Goal: Communication & Community: Answer question/provide support

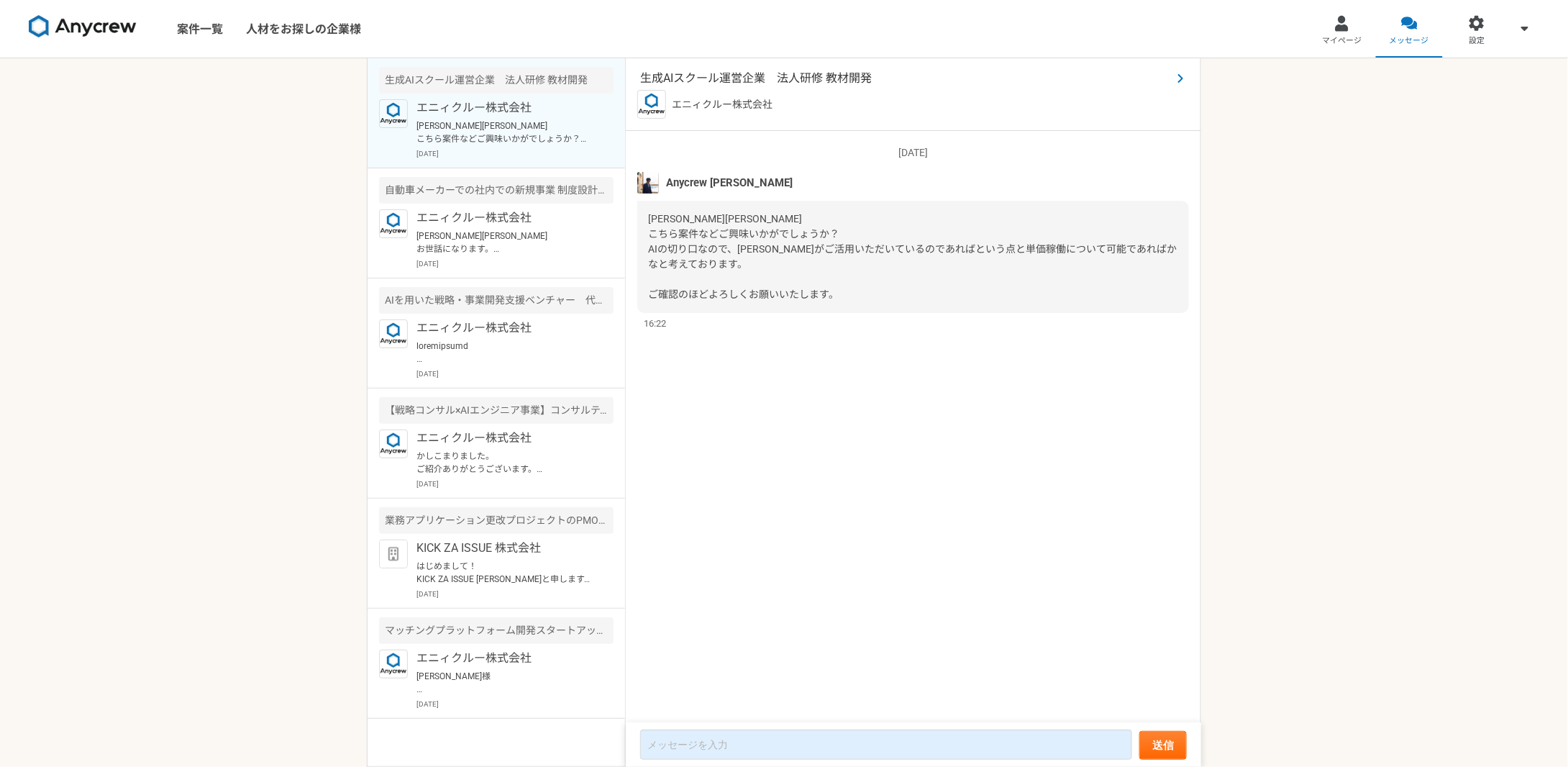
click at [779, 75] on span "生成AIスクール運営企業　法人研修 教材開発" at bounding box center [906, 79] width 532 height 17
click at [512, 227] on div "エニィクルー株式会社 [PERSON_NAME][PERSON_NAME] お世話になります。 ご連絡ありがとうございます。 是非ご紹介できればと思います。 …" at bounding box center [515, 239] width 197 height 60
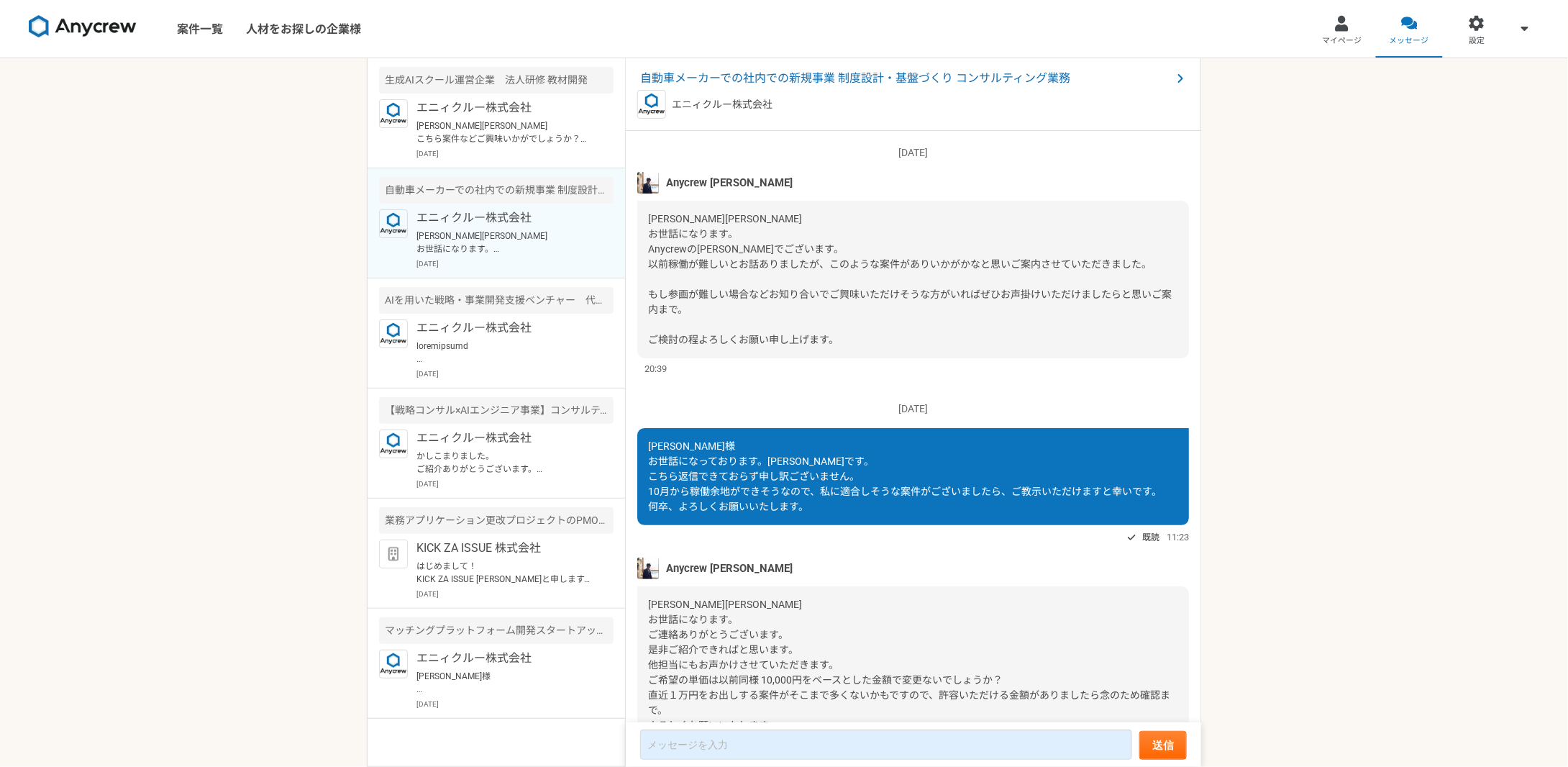
scroll to position [80, 0]
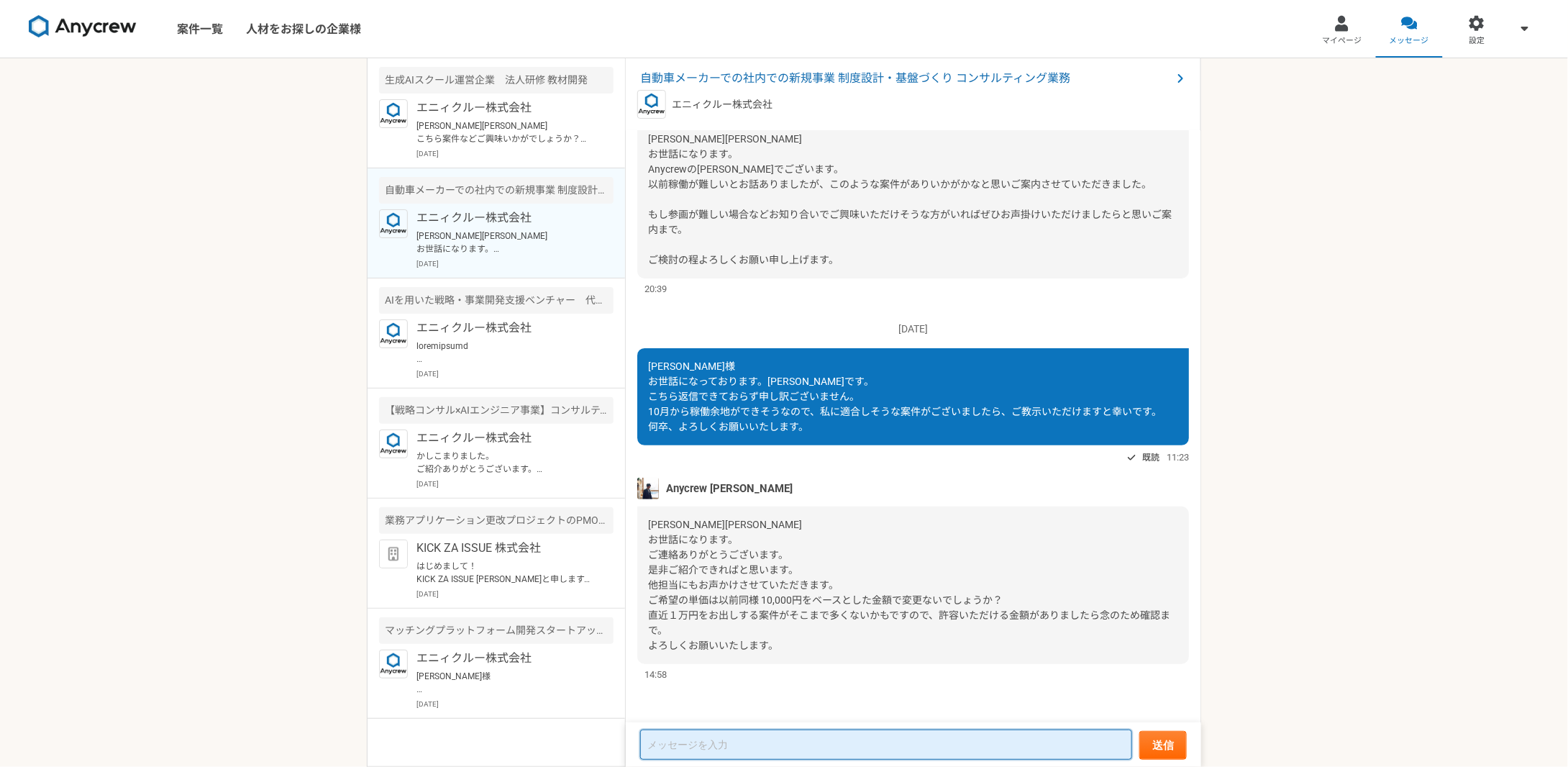
click at [723, 736] on textarea at bounding box center [886, 744] width 492 height 30
type textarea "y"
type textarea "や"
type textarea "た"
type textarea "や"
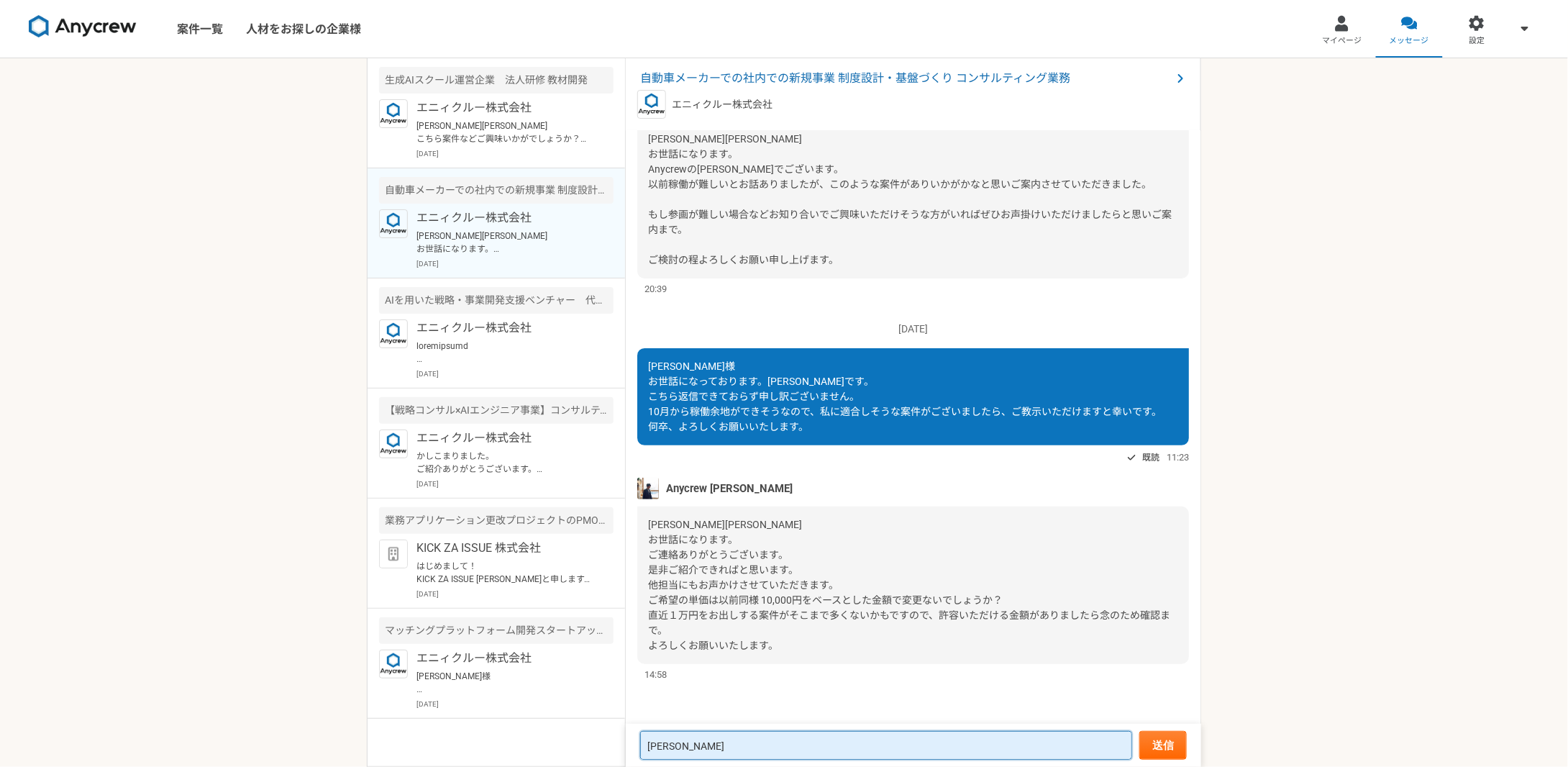
type textarea "あ"
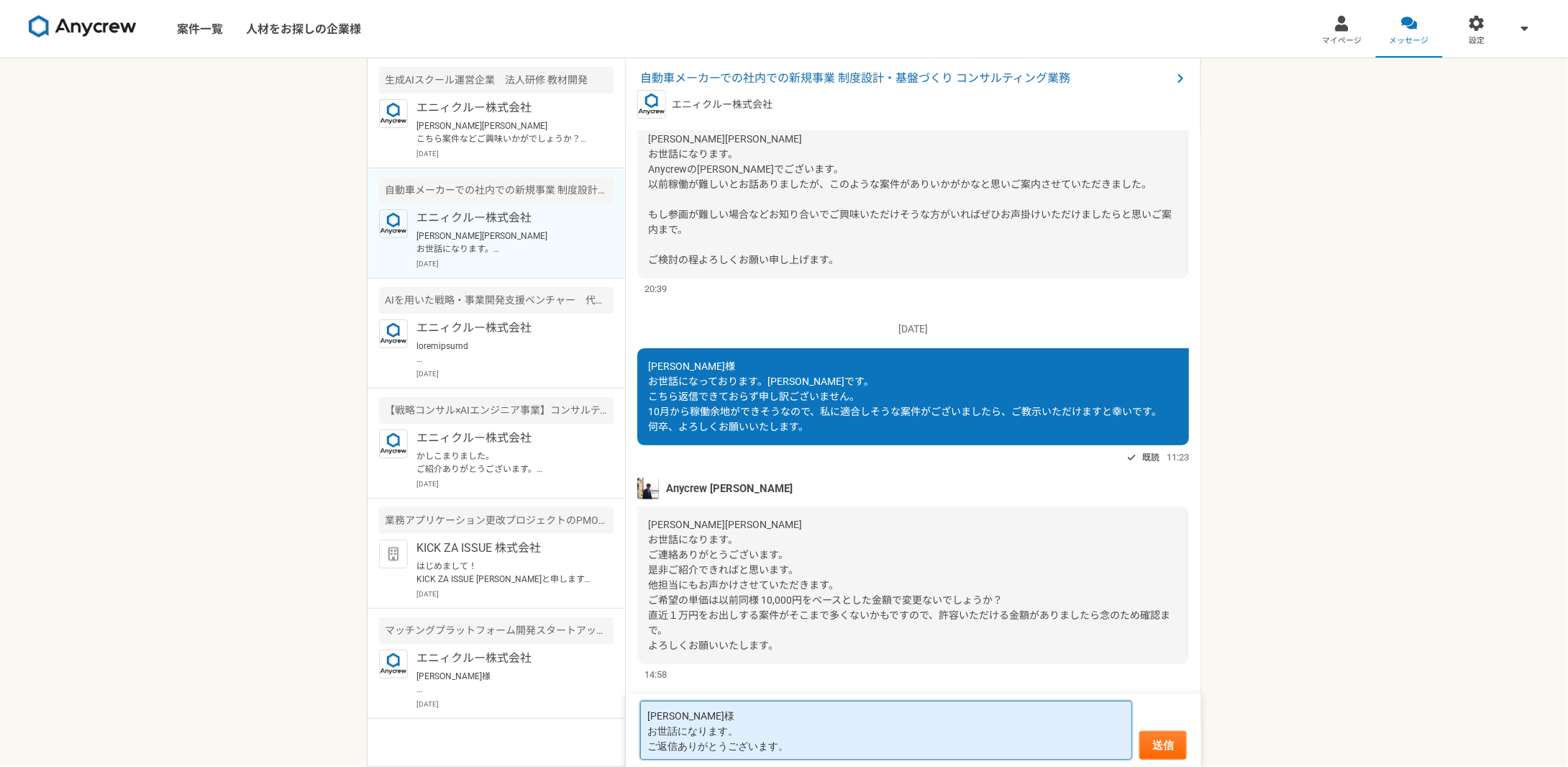
scroll to position [1, 0]
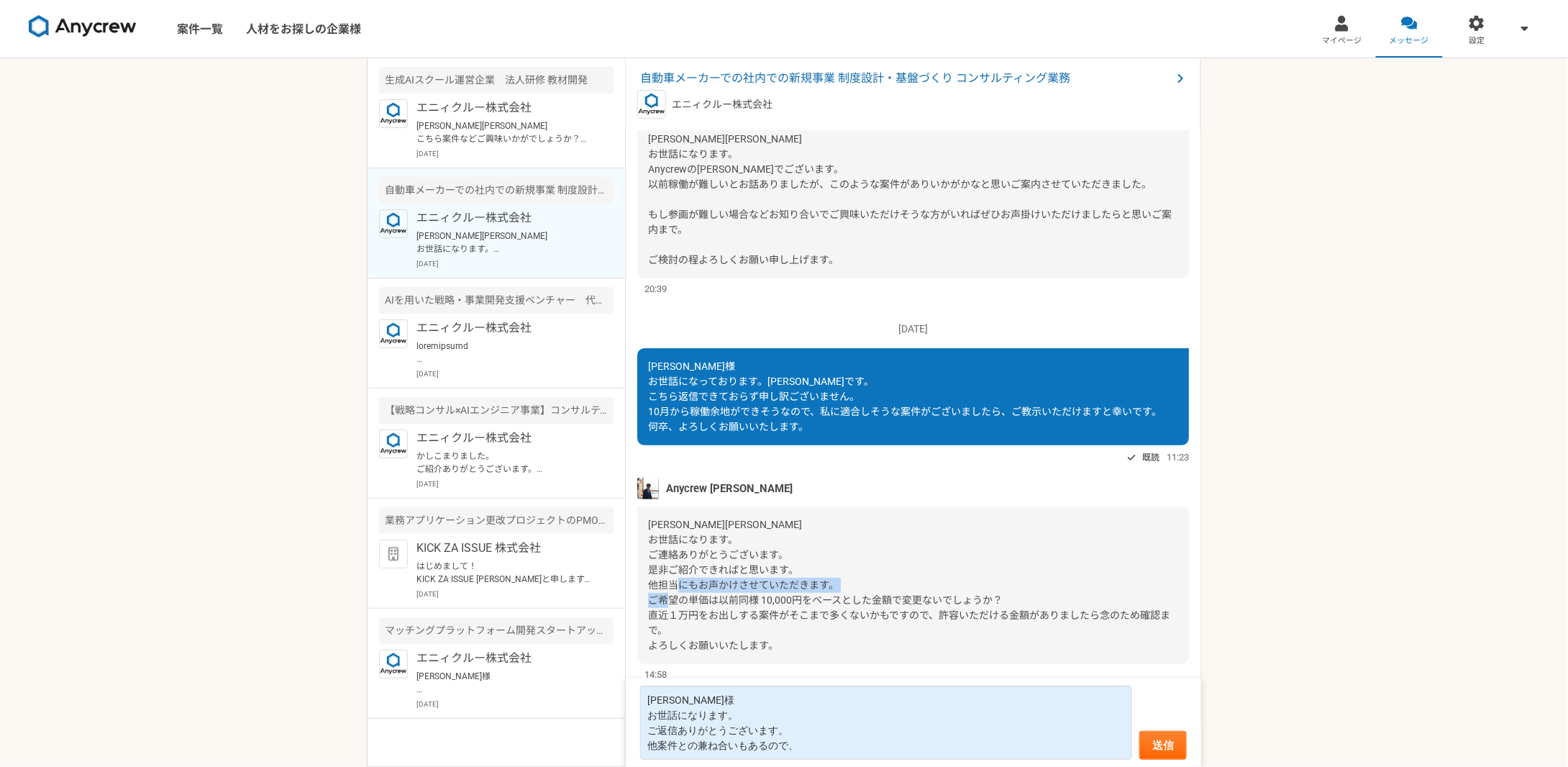
drag, startPoint x: 686, startPoint y: 595, endPoint x: 840, endPoint y: 595, distance: 154.0
click at [840, 595] on span "[PERSON_NAME][PERSON_NAME] お世話になります。 ご連絡ありがとうございます。 是非ご紹介できればと思います。 他担当にもお声かけさせ…" at bounding box center [909, 585] width 522 height 132
copy span "単価は以前同様 10,000円をベース"
click at [803, 750] on textarea "[PERSON_NAME]様 お世話になります。 ご返信ありがとうございます。 他案件との兼ね合いもあるので、" at bounding box center [886, 722] width 492 height 74
paste textarea "単価は以前同様 10,000円をベース"
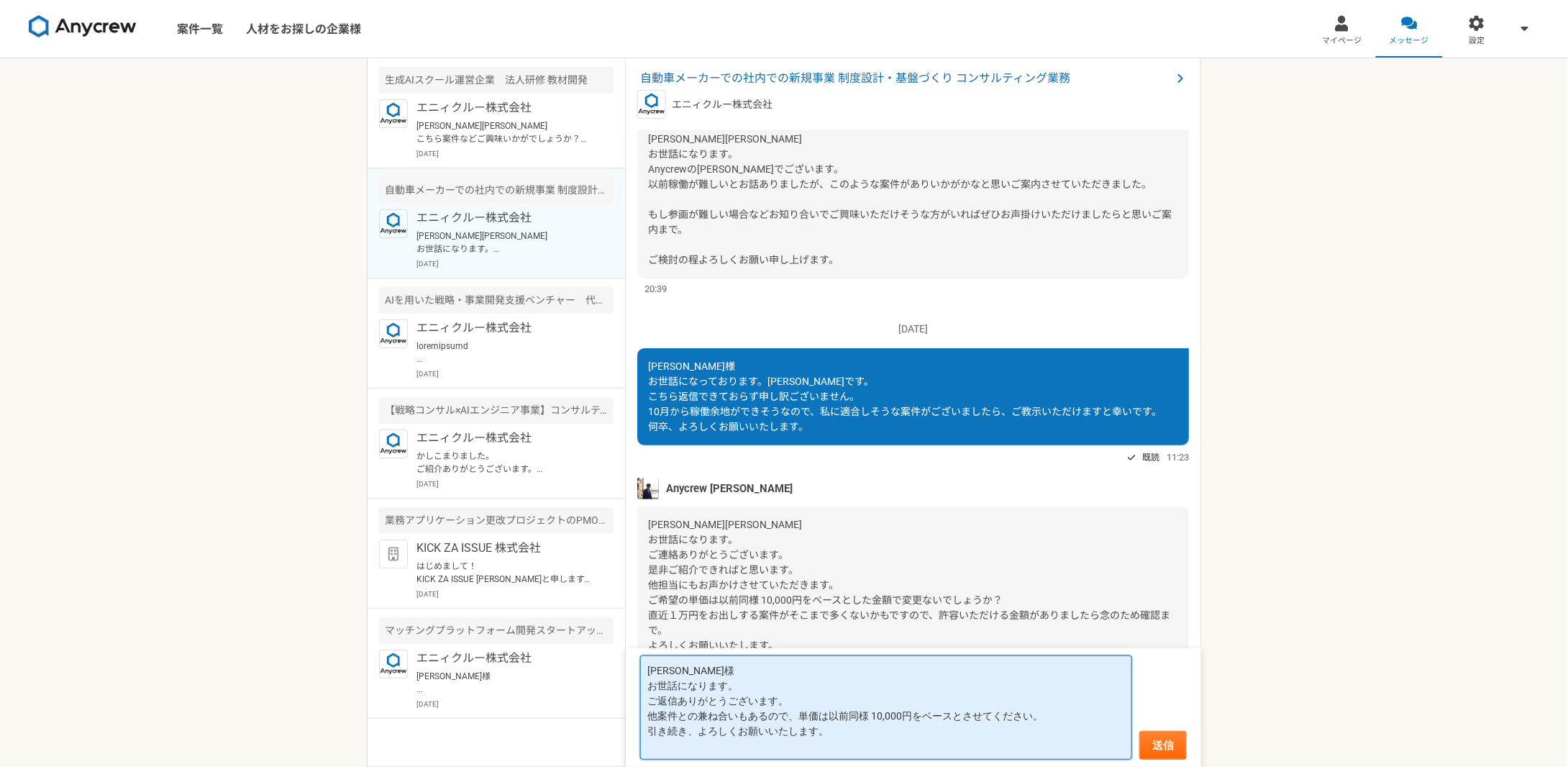
scroll to position [0, 0]
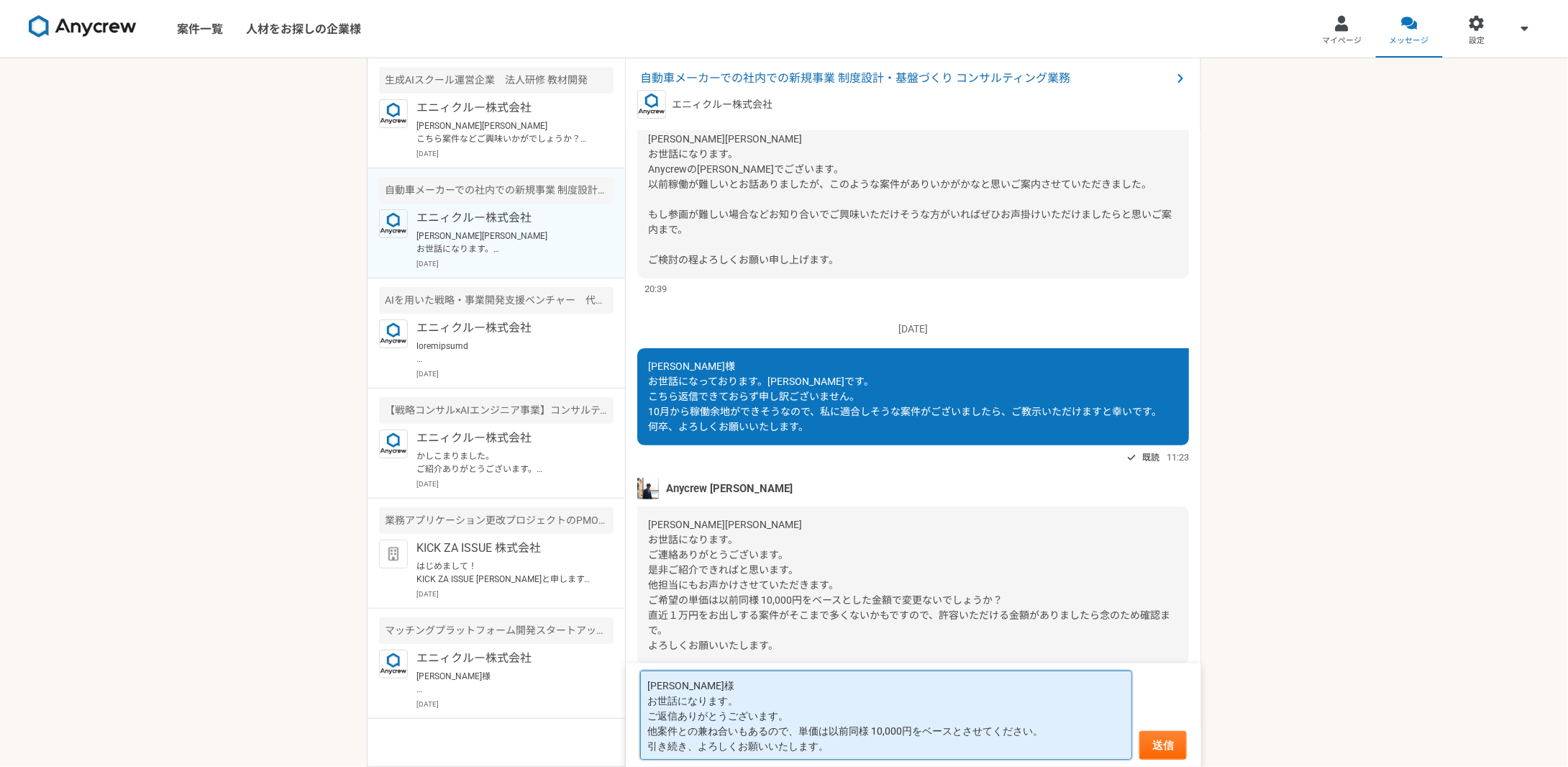
type textarea "[PERSON_NAME]様 お世話になります。 ご返信ありがとうございます。 他案件との兼ね合いもあるので、単価は以前同様 10,000円をベースとさせてく…"
click at [1160, 730] on form "[PERSON_NAME]様 お世話になります。 ご返信ありがとうございます。 他案件との兼ね合いもあるので、単価は以前同様 10,000円をベースとさせてく…" at bounding box center [913, 715] width 575 height 104
click at [1169, 745] on button "送信" at bounding box center [1163, 745] width 47 height 29
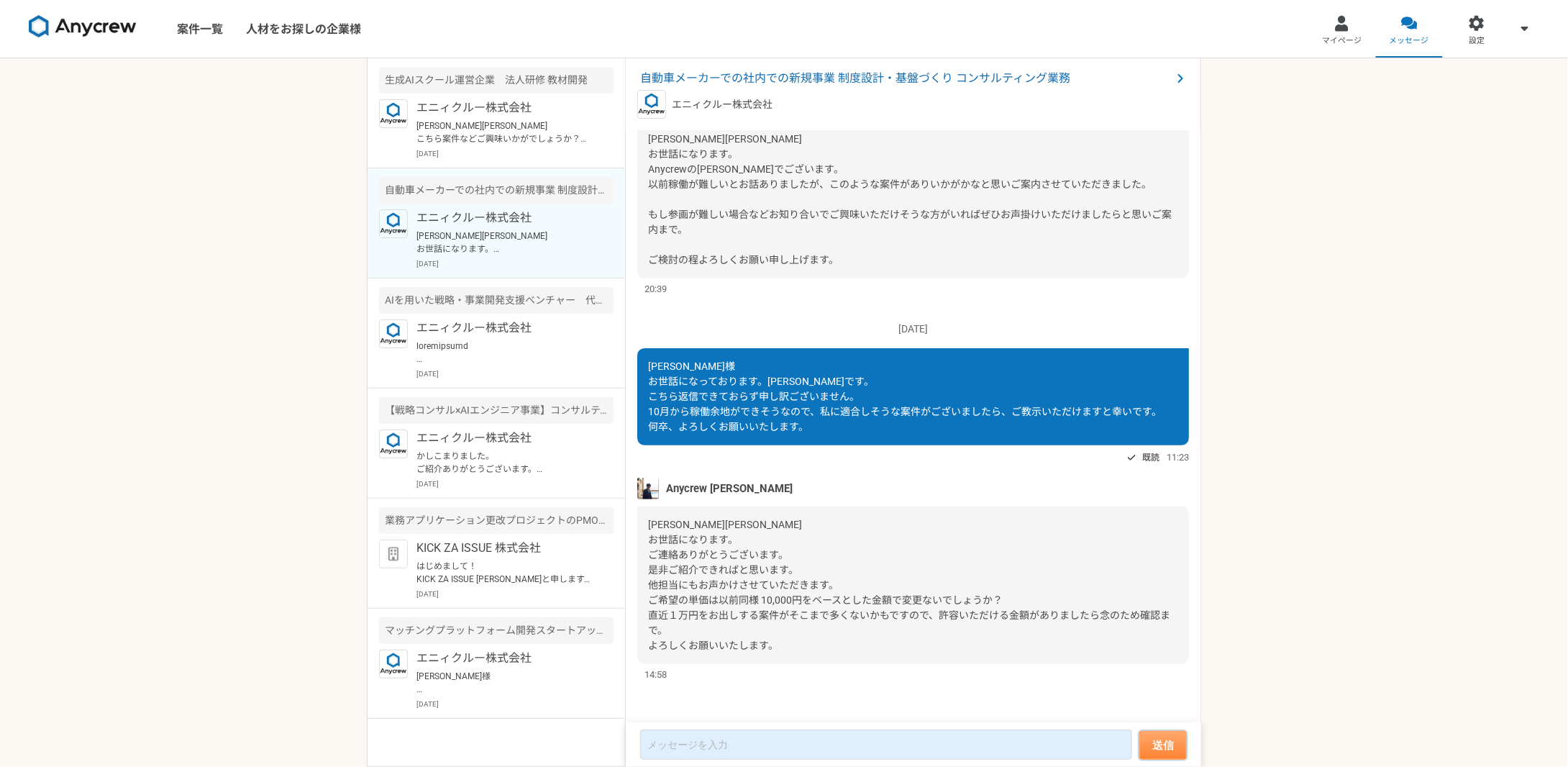
scroll to position [205, 0]
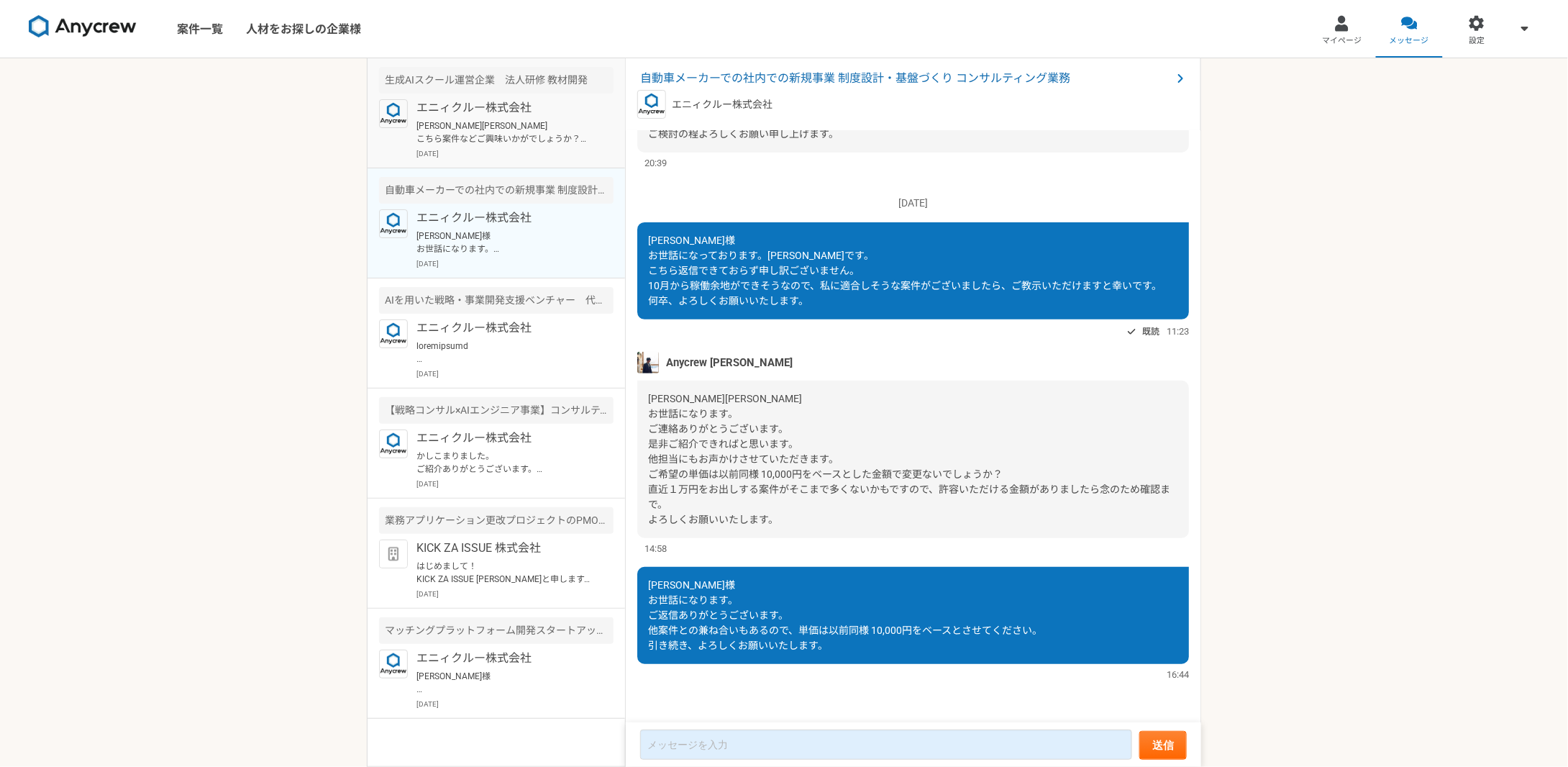
click at [509, 157] on p "[DATE]" at bounding box center [515, 153] width 197 height 11
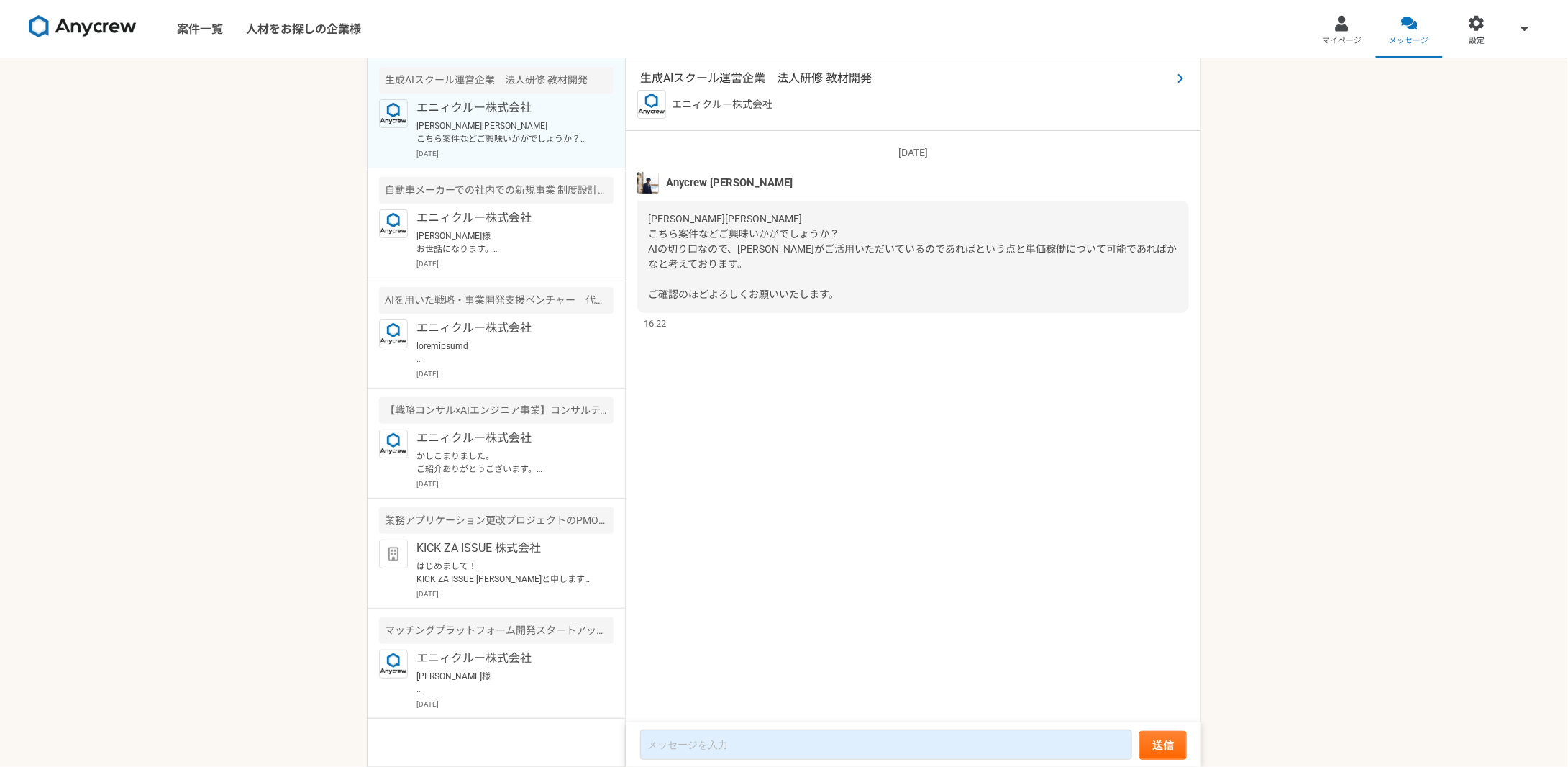
click at [784, 76] on span "生成AIスクール運営企業　法人研修 教材開発" at bounding box center [906, 79] width 532 height 17
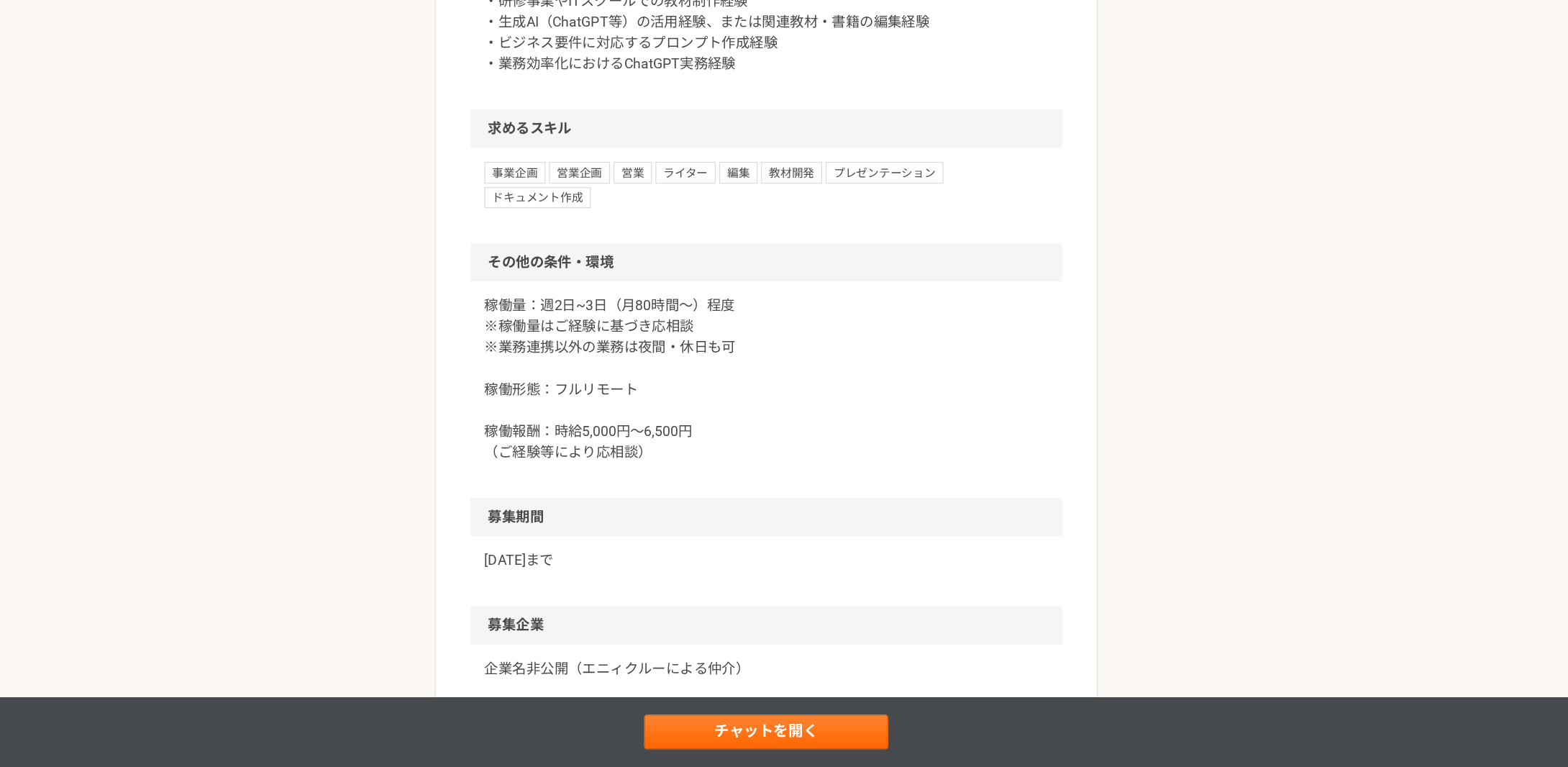
scroll to position [1132, 0]
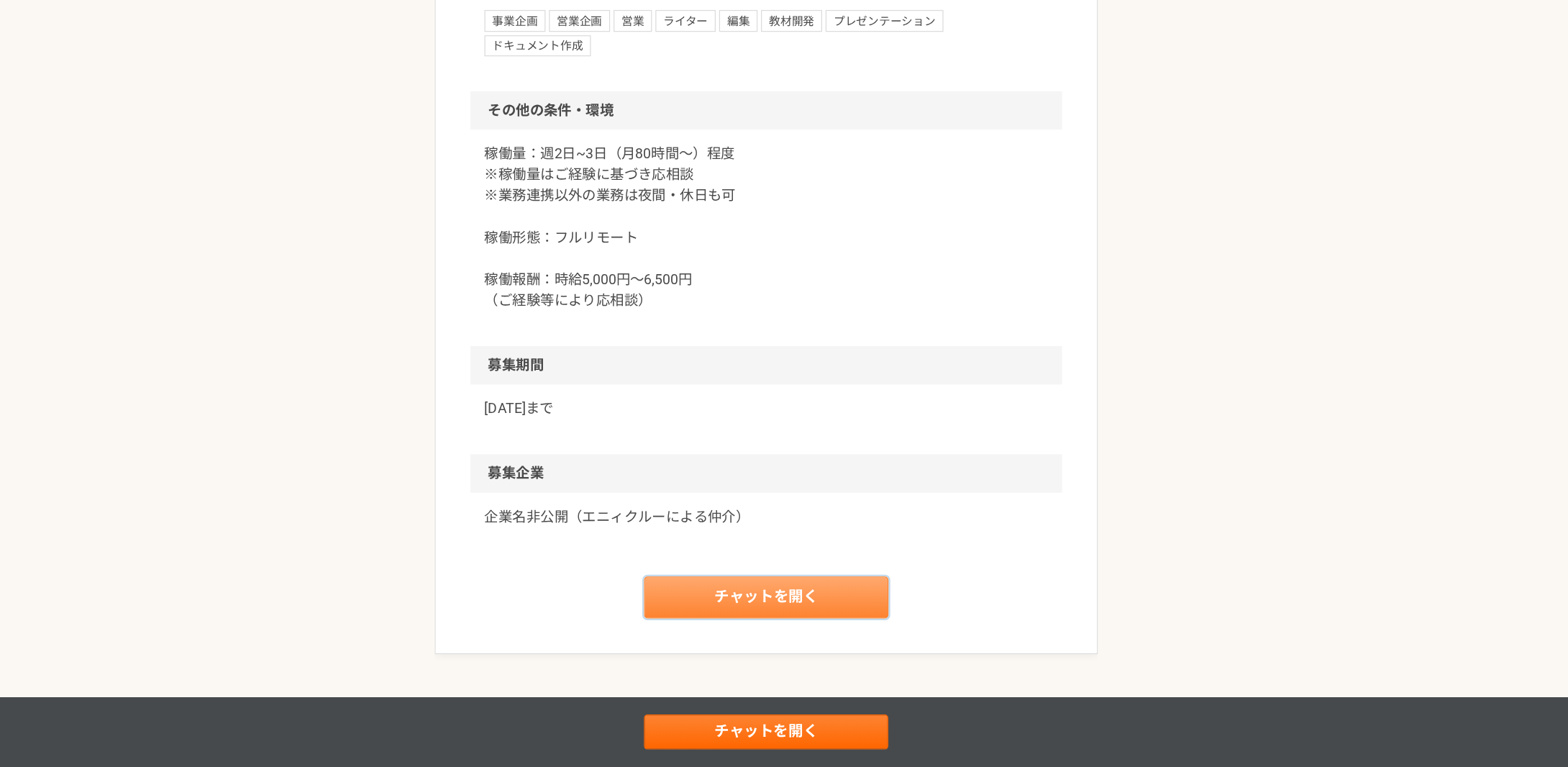
click at [720, 610] on link "チャットを開く" at bounding box center [784, 627] width 202 height 35
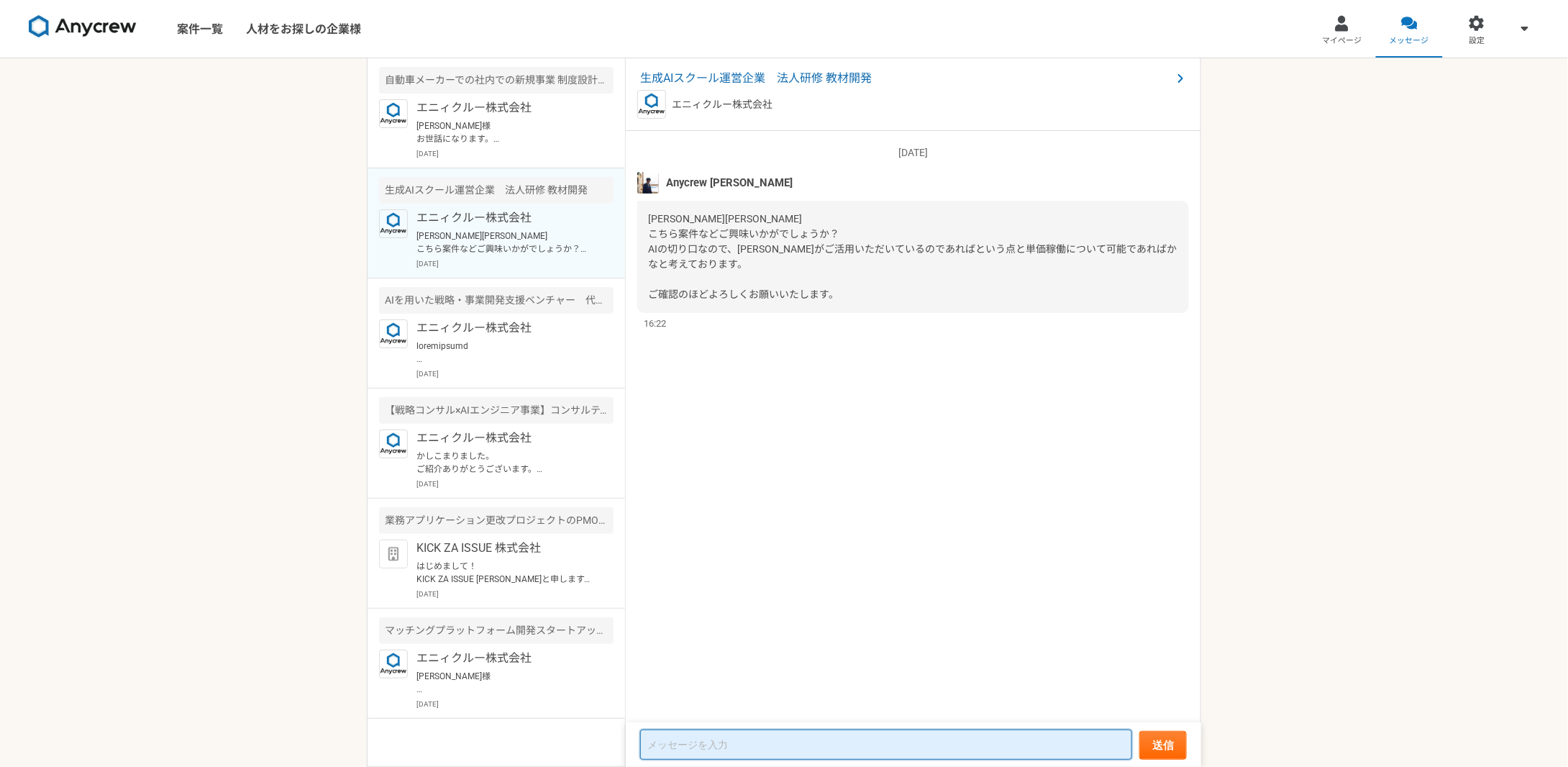
click at [752, 736] on textarea at bounding box center [886, 744] width 492 height 30
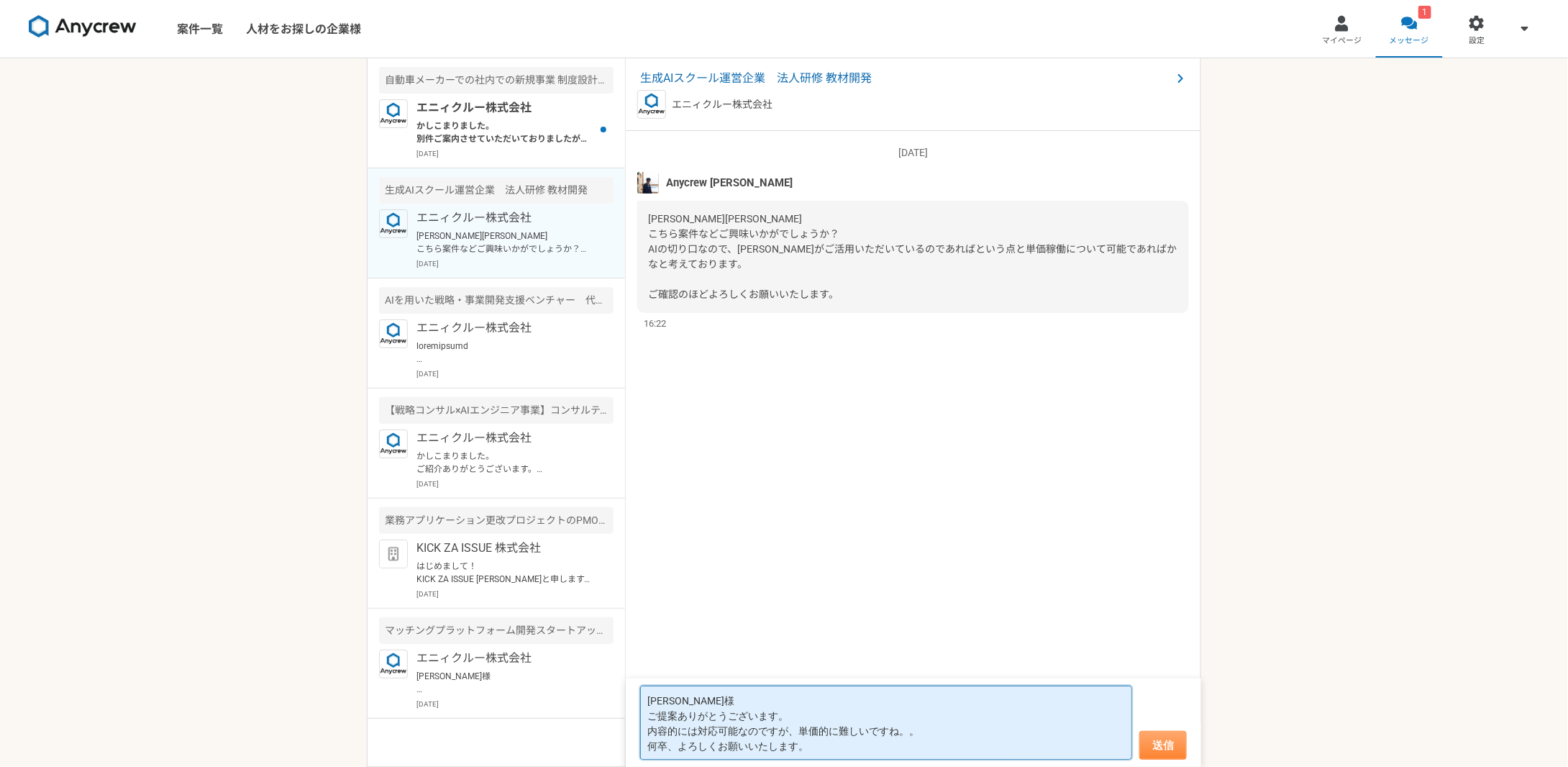
type textarea "[PERSON_NAME]様 ご提案ありがとうございます。 内容的には対応可能なのですが、単価的に難しいですね。。 何卒、よろしくお願いいたします。"
click at [1180, 745] on button "送信" at bounding box center [1163, 745] width 47 height 29
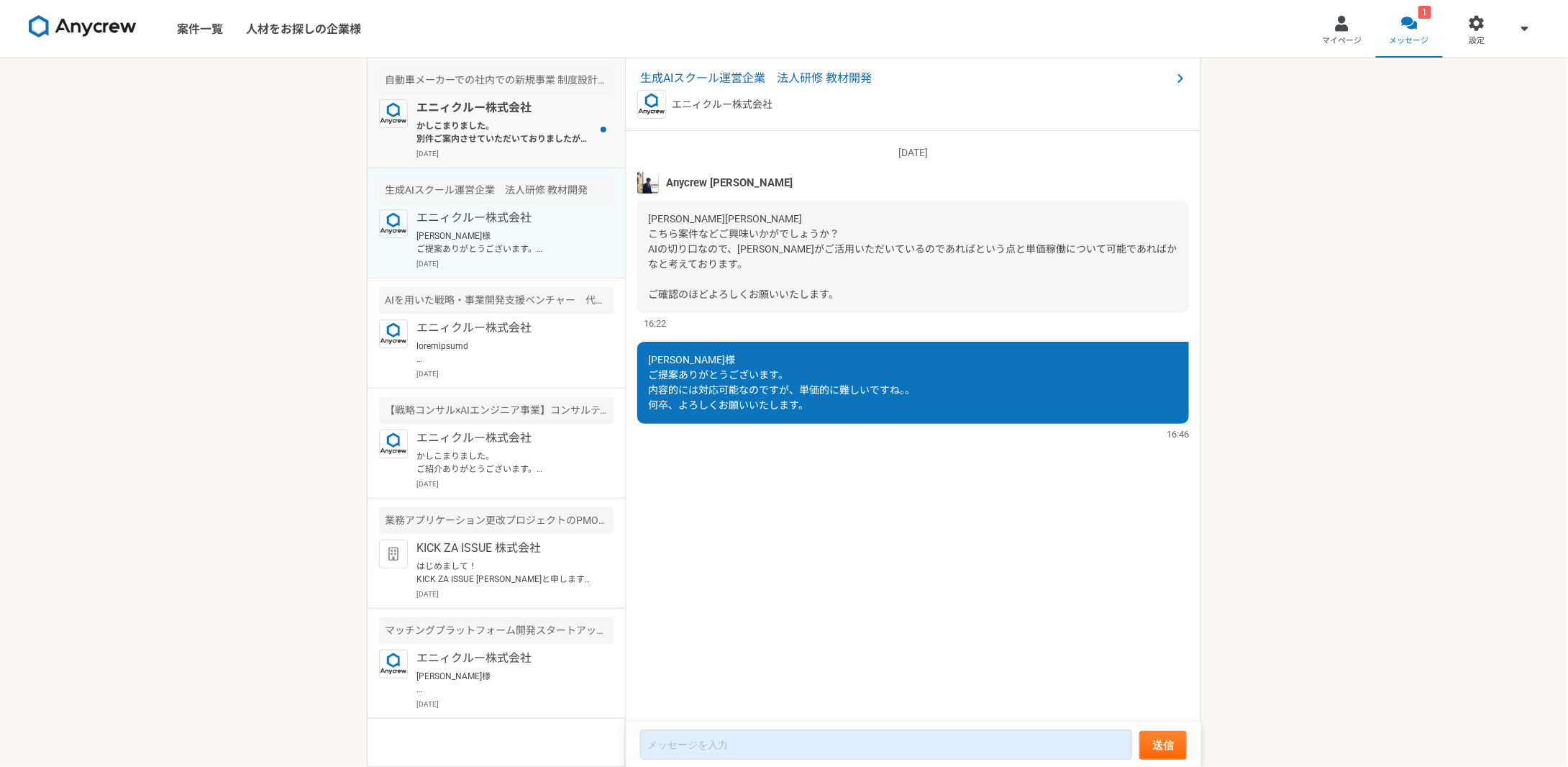
click at [486, 122] on p "かしこまりました。 別件ご案内させていただいておりましたが、単価合わずかもですのでスルーください。 なお稼働量としてはどの程度空きそうなど事前にあればお知らせ…" at bounding box center [505, 132] width 178 height 26
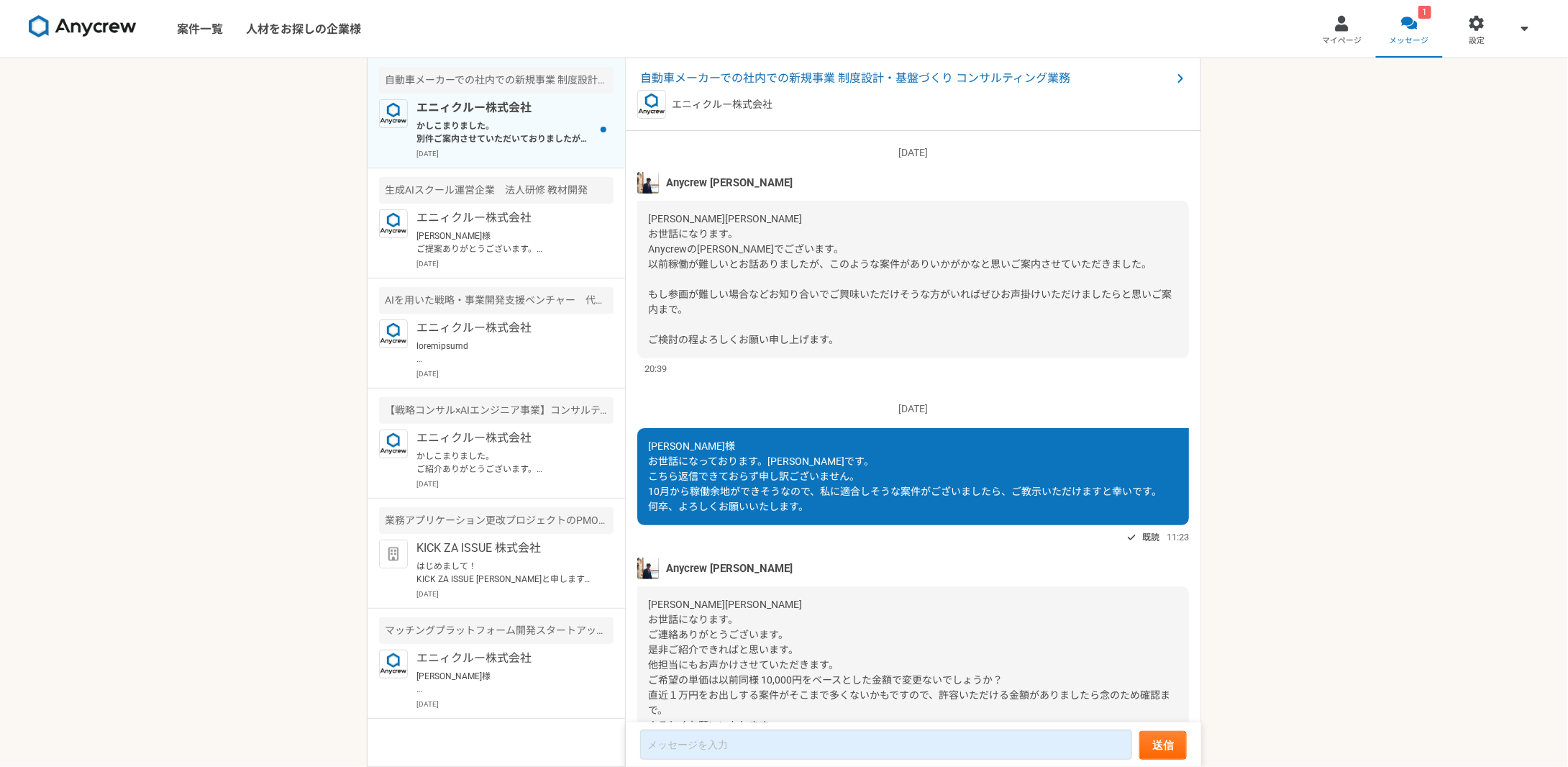
scroll to position [334, 0]
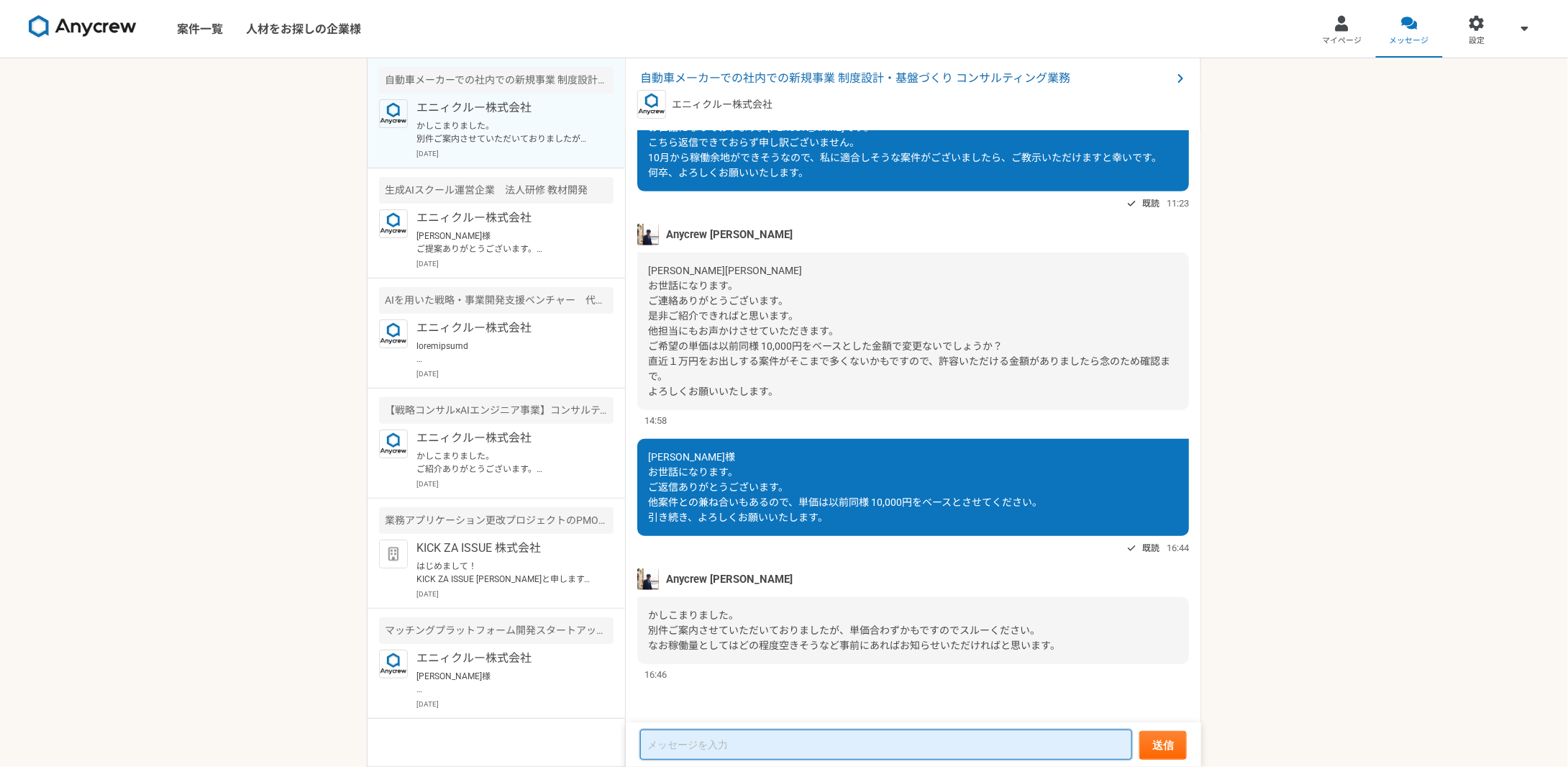
click at [753, 741] on textarea at bounding box center [886, 744] width 492 height 30
type textarea "稼働率としては40%程度空く見込みです"
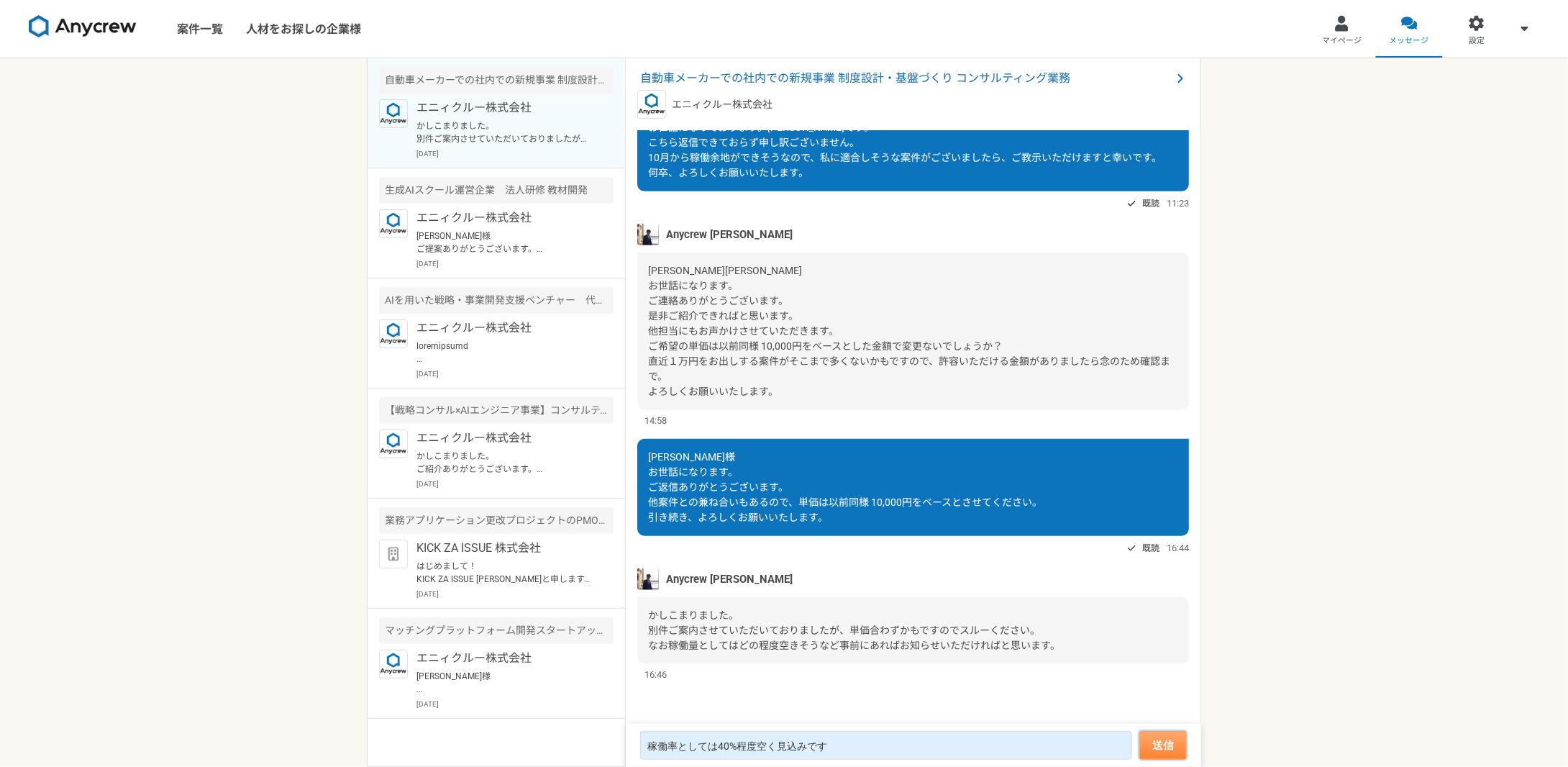
click at [1164, 734] on button "送信" at bounding box center [1163, 745] width 47 height 29
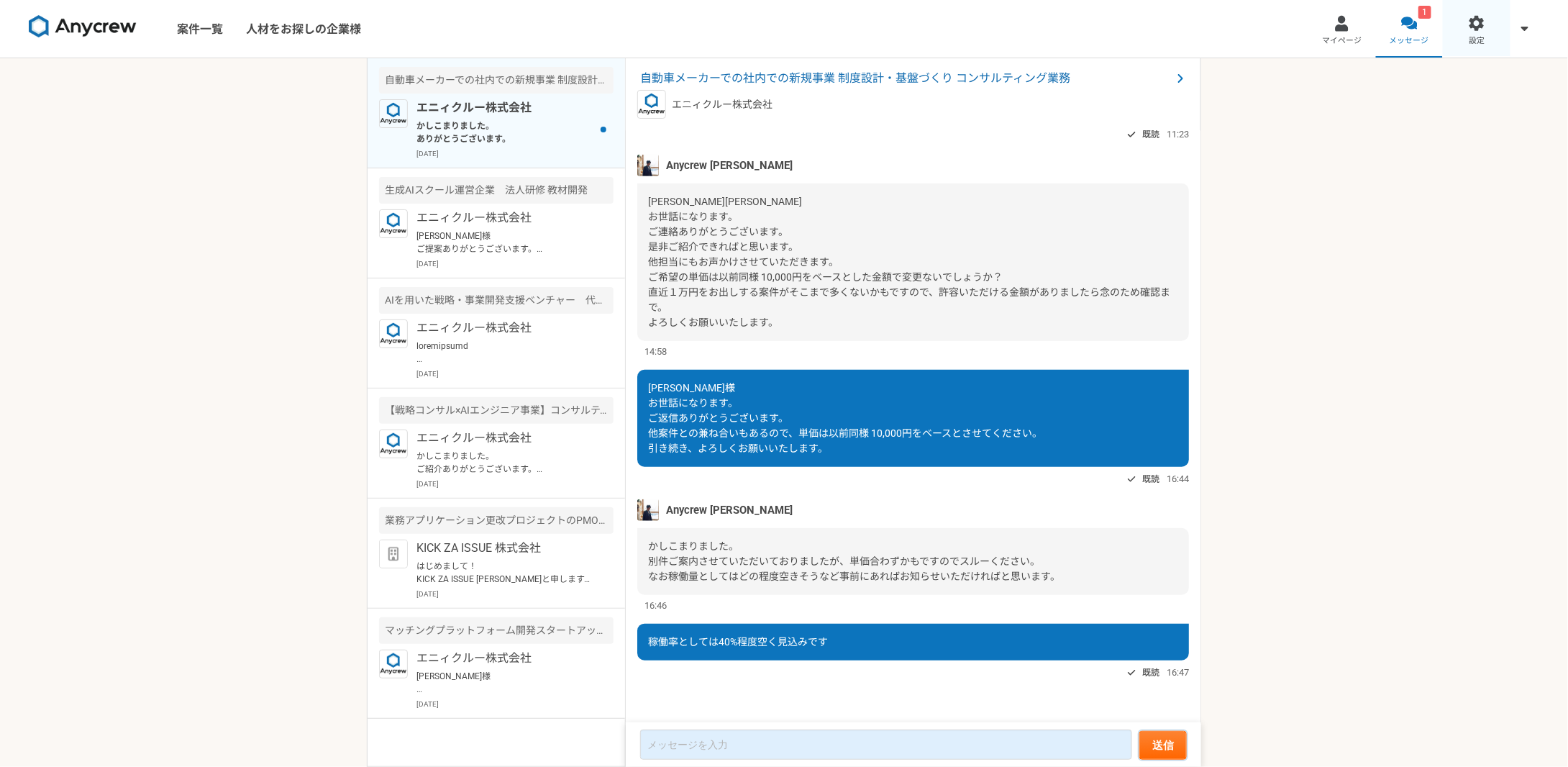
scroll to position [512, 0]
